Goal: Task Accomplishment & Management: Manage account settings

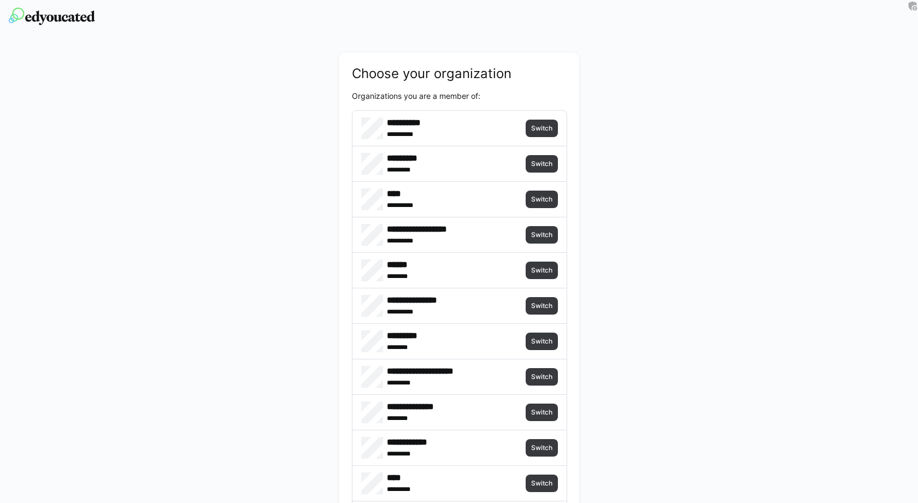
scroll to position [364, 0]
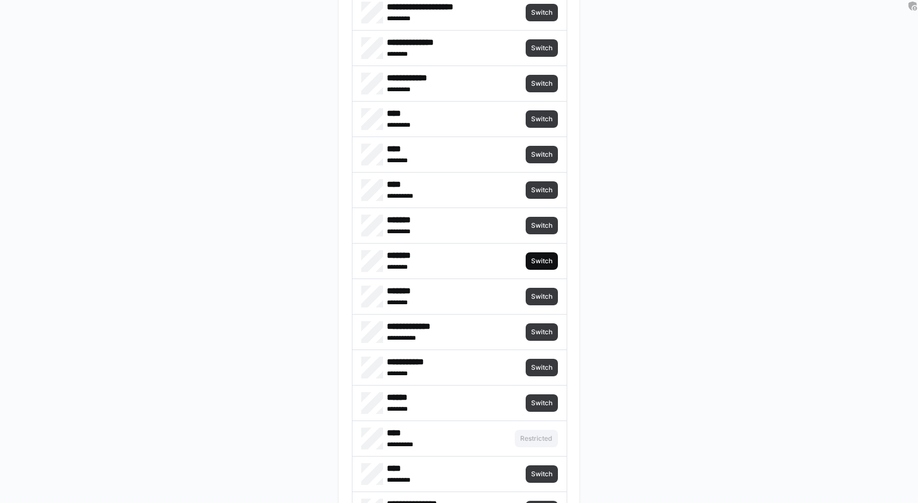
click at [547, 252] on span "Switch" at bounding box center [541, 260] width 32 height 17
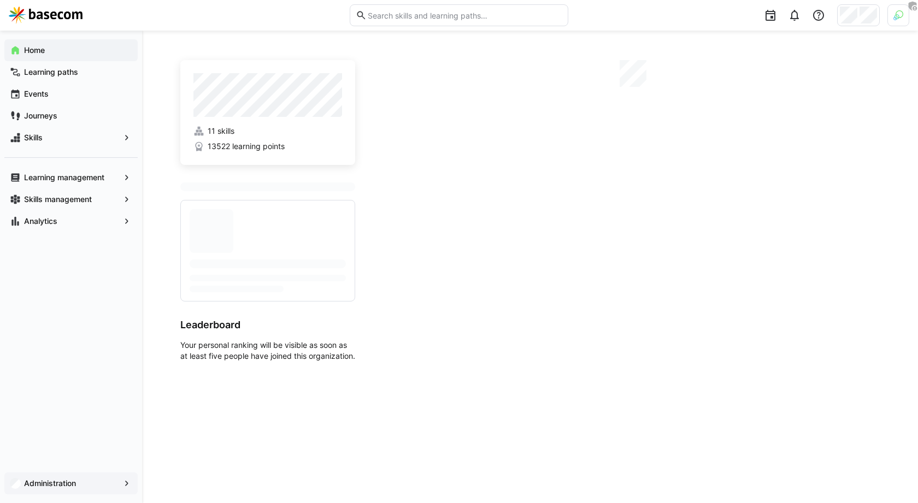
click at [52, 488] on span "Administration" at bounding box center [70, 483] width 97 height 11
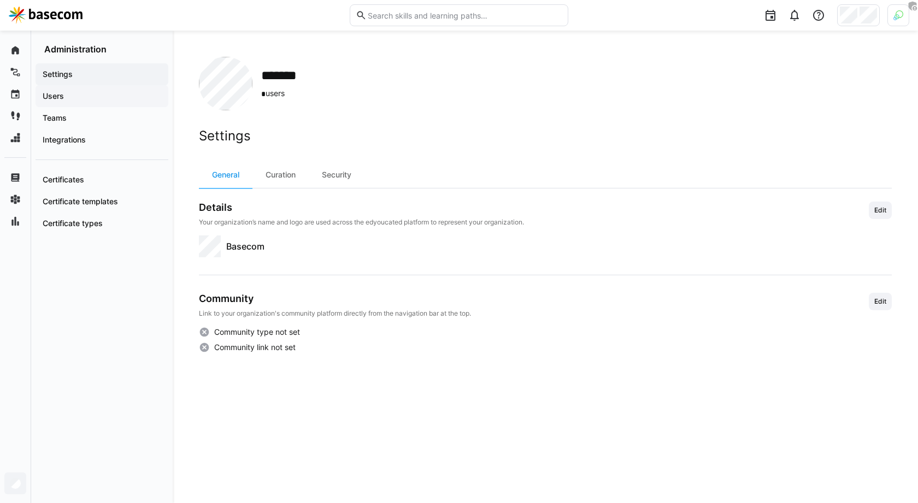
click at [94, 104] on div "Users" at bounding box center [102, 96] width 133 height 22
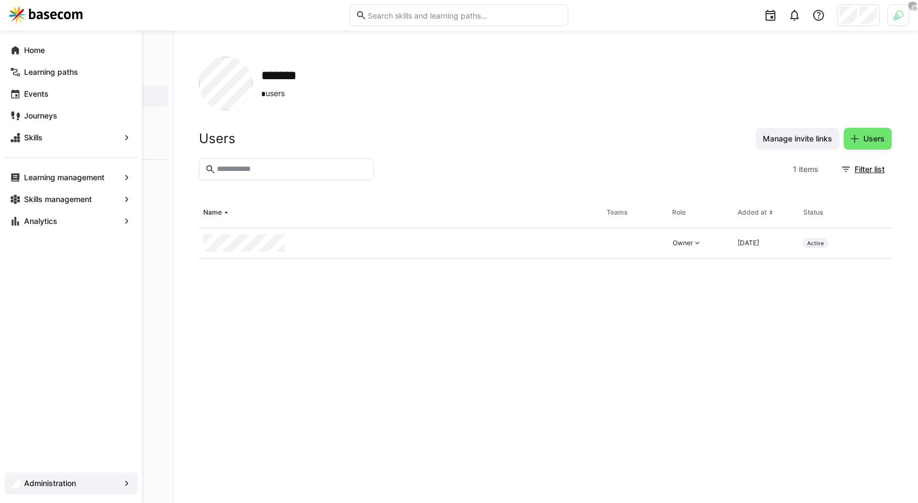
click at [0, 0] on app-navigation-label "Administration" at bounding box center [0, 0] width 0 height 0
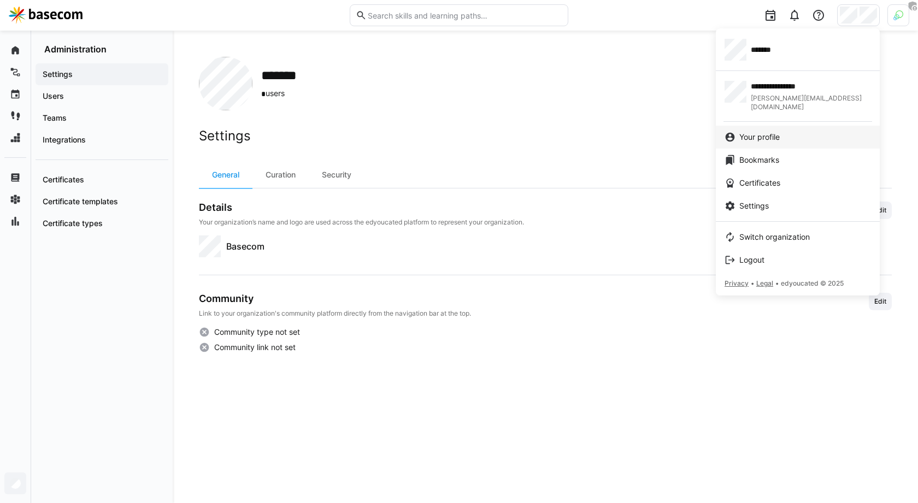
click at [744, 134] on link "Your profile" at bounding box center [797, 137] width 164 height 23
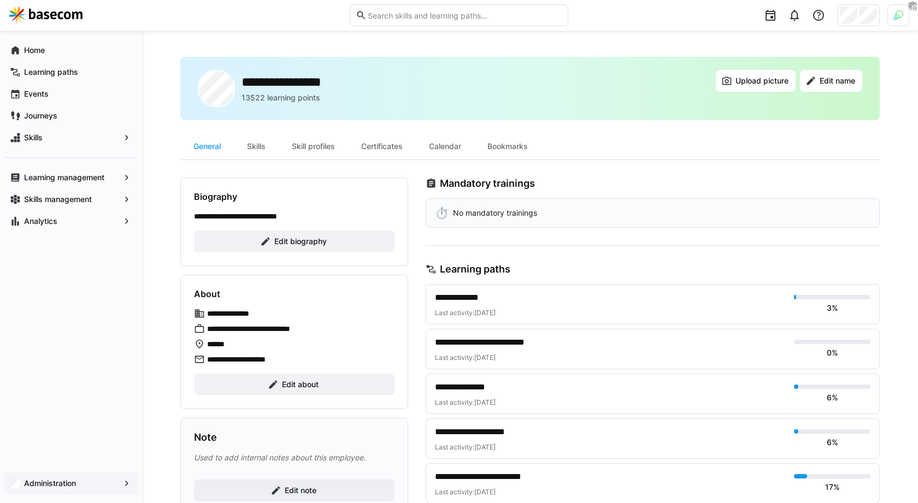
click at [856, 29] on div at bounding box center [742, 15] width 333 height 31
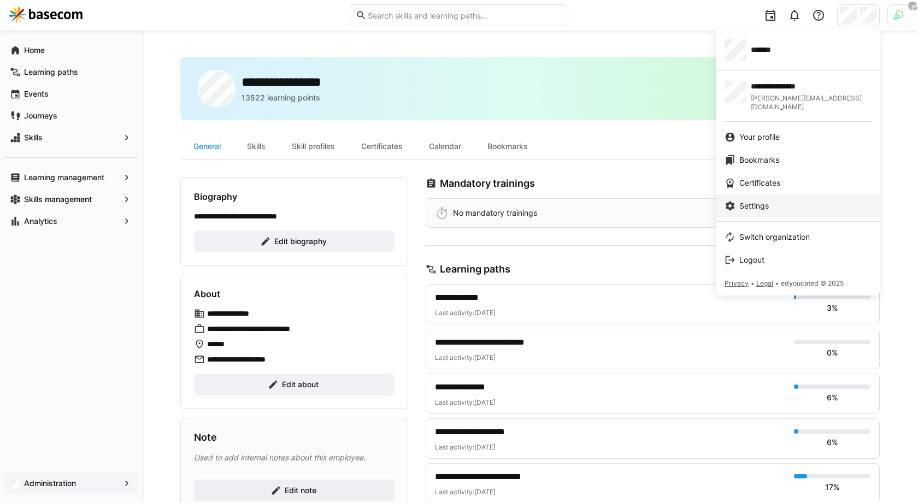
click at [752, 200] on span "Settings" at bounding box center [753, 205] width 29 height 11
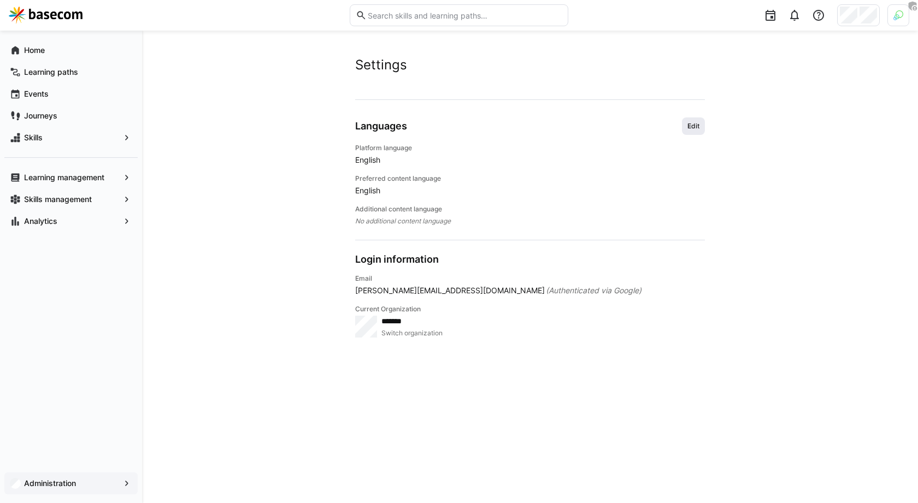
click at [696, 132] on span "Edit" at bounding box center [693, 125] width 23 height 17
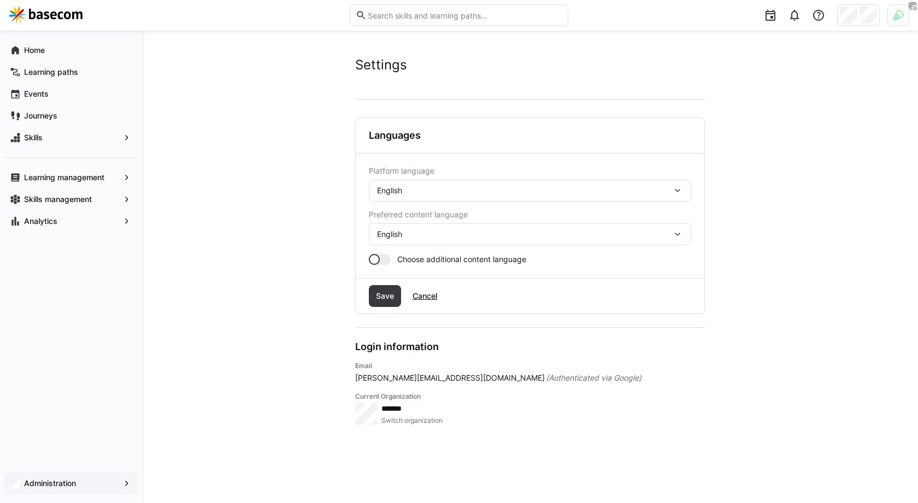
click at [458, 193] on div "English" at bounding box center [524, 191] width 295 height 10
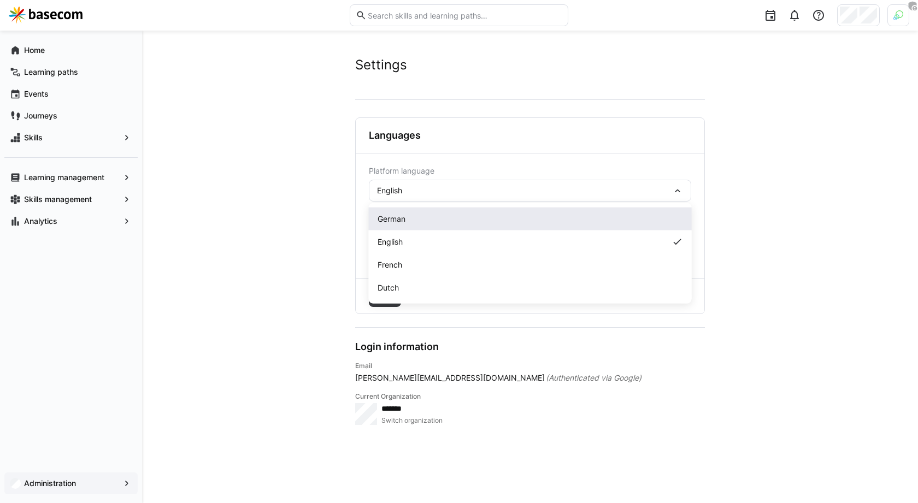
click at [441, 221] on div "German" at bounding box center [529, 219] width 305 height 11
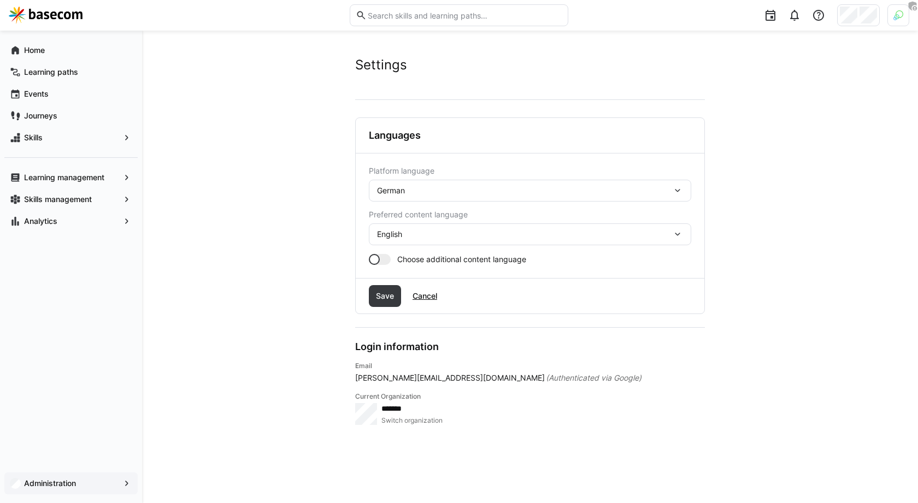
click at [403, 304] on div "Save Cancel" at bounding box center [530, 296] width 348 height 35
click at [394, 300] on span "Save" at bounding box center [385, 296] width 32 height 22
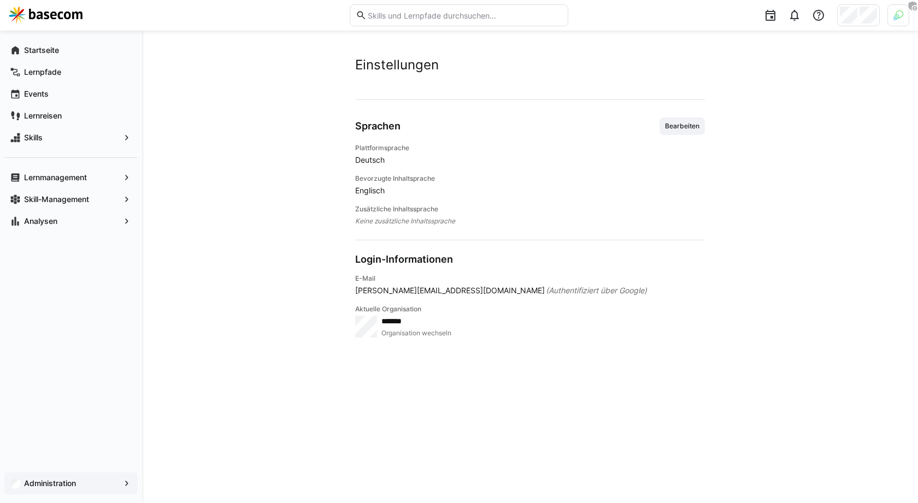
click at [61, 469] on div "Administration" at bounding box center [71, 483] width 142 height 39
click at [66, 477] on div "Administration" at bounding box center [70, 483] width 133 height 22
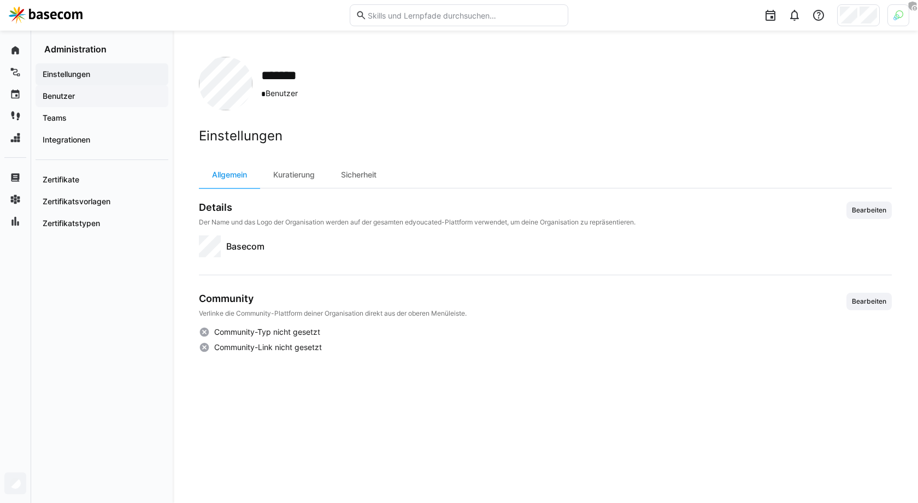
click at [91, 101] on span "Benutzer" at bounding box center [102, 96] width 122 height 11
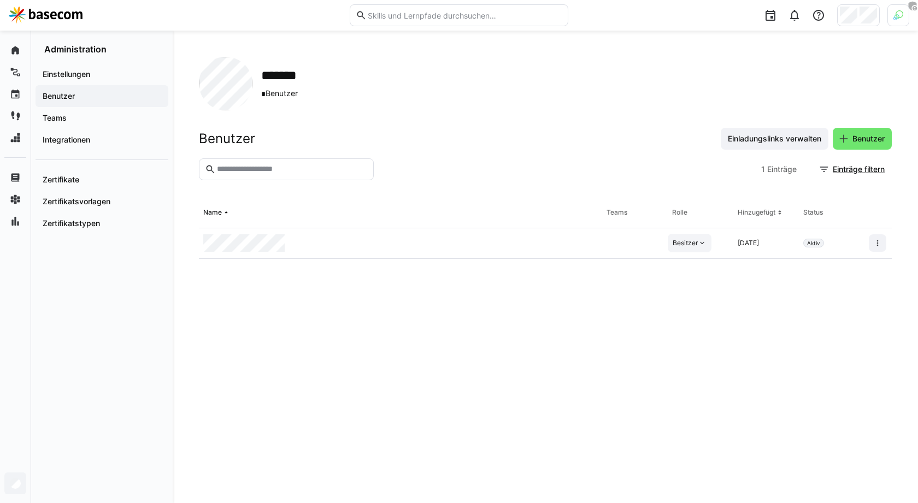
click at [698, 243] on eds-icon at bounding box center [701, 243] width 9 height 9
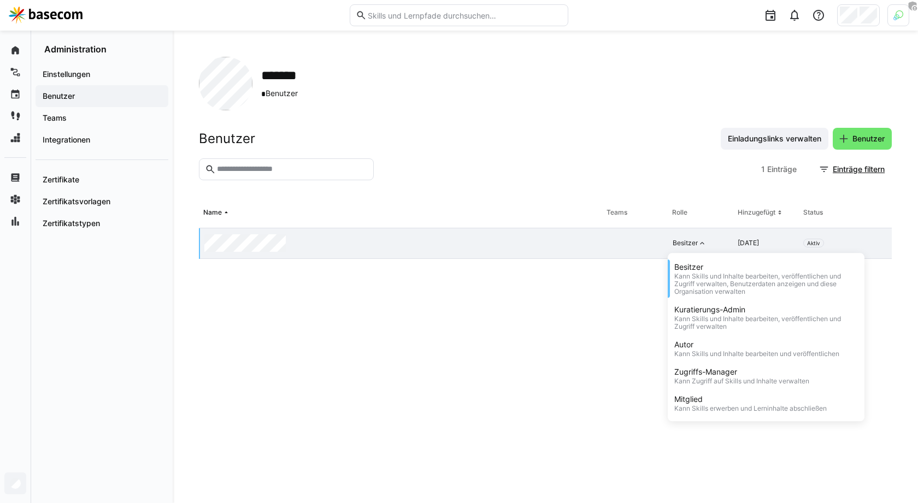
click at [559, 357] on eds-table "Name Teams Rolle Hinzugefügt Status Besitzer Besitzer Kann Skills und Inhalte b…" at bounding box center [545, 337] width 693 height 279
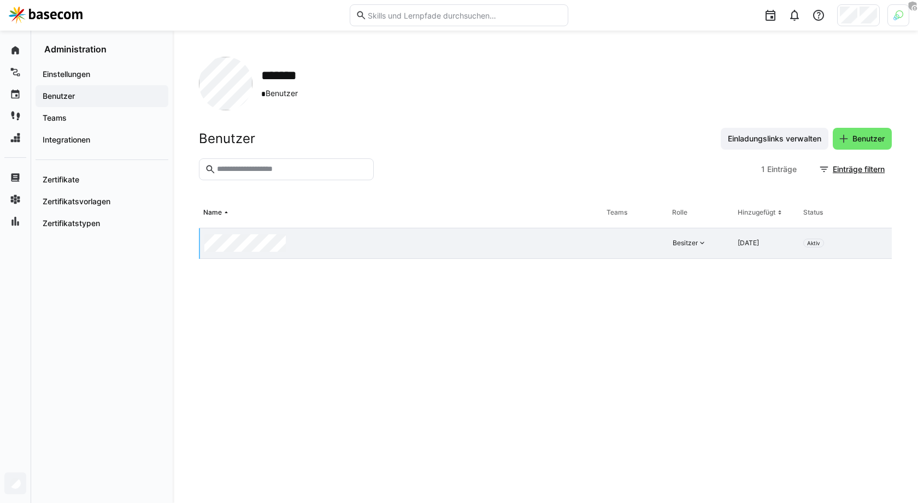
click at [686, 353] on eds-table "Name Teams Rolle Hinzugefügt Status Besitzer [DATE] Aktiv" at bounding box center [545, 337] width 693 height 279
click at [107, 70] on span "Einstellungen" at bounding box center [102, 74] width 122 height 11
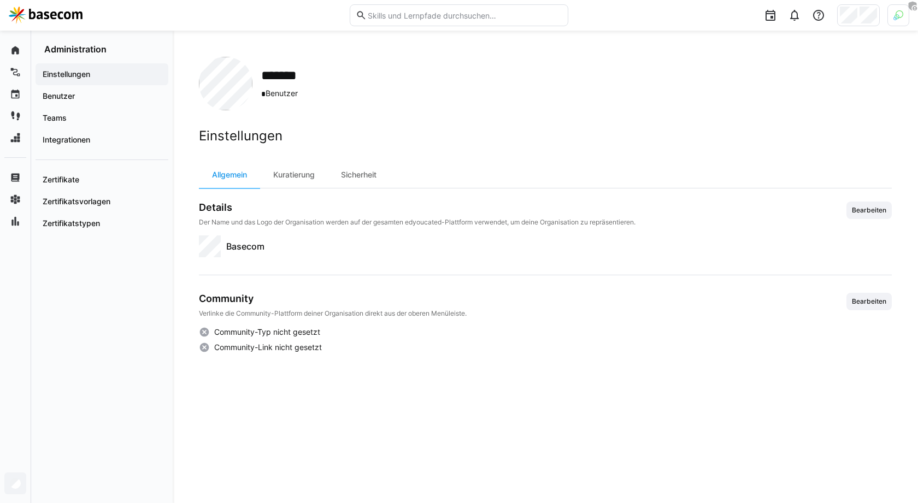
click at [315, 415] on div "Einstellungen Allgemein Kuratierung Sicherheit Details Der Name und das Logo de…" at bounding box center [545, 302] width 693 height 349
click at [82, 100] on span "Benutzer" at bounding box center [102, 96] width 122 height 11
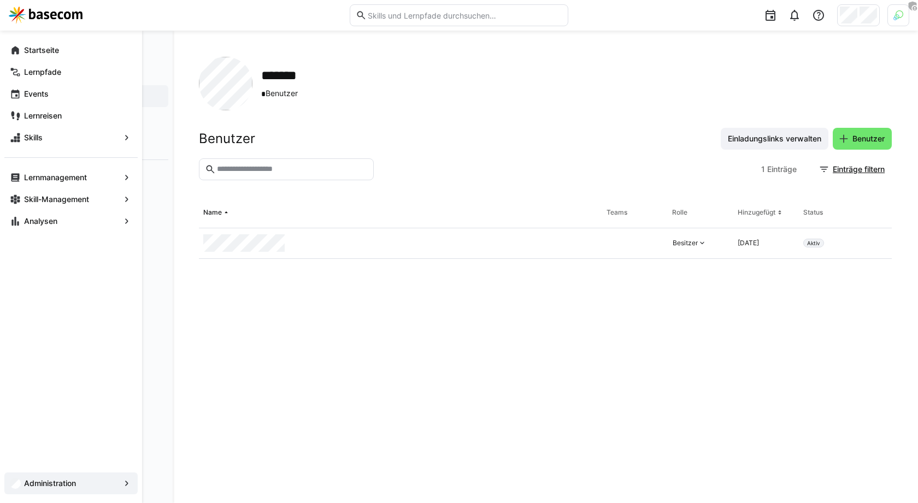
click at [0, 0] on app-navigation-label "Administration" at bounding box center [0, 0] width 0 height 0
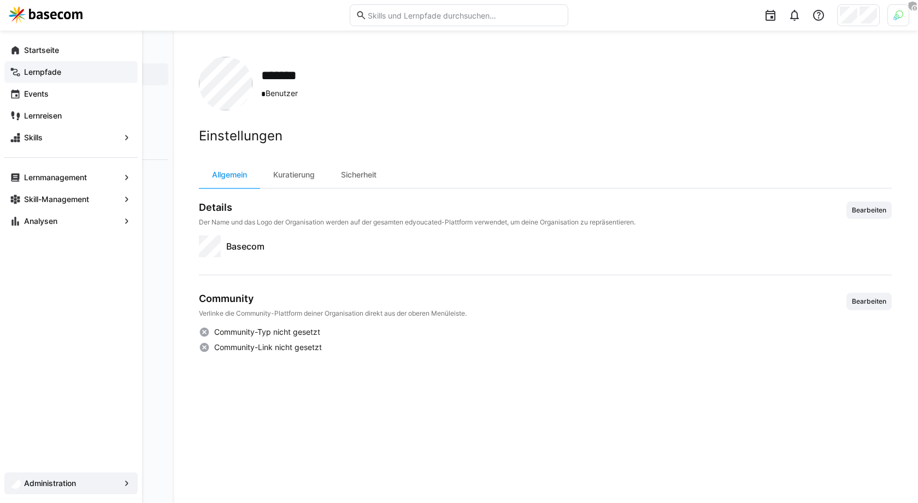
click at [86, 62] on div "Lernpfade" at bounding box center [70, 72] width 133 height 22
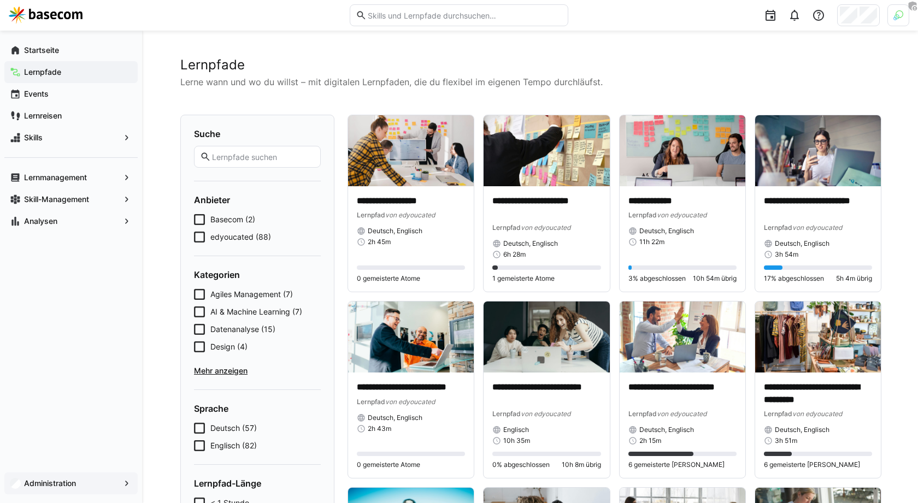
click at [0, 0] on app-navigation-label "Administration" at bounding box center [0, 0] width 0 height 0
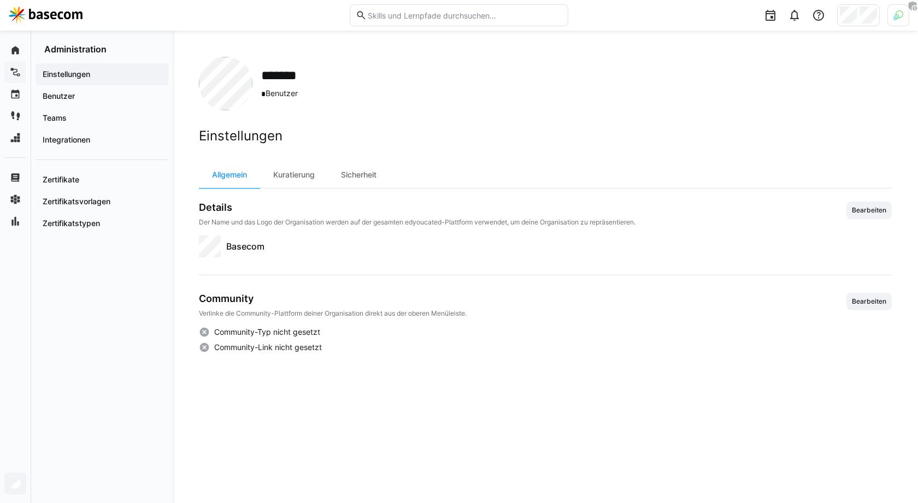
click at [445, 381] on div "Einstellungen Allgemein Kuratierung Sicherheit Details Der Name und das Logo de…" at bounding box center [545, 302] width 693 height 349
